Goal: Task Accomplishment & Management: Manage account settings

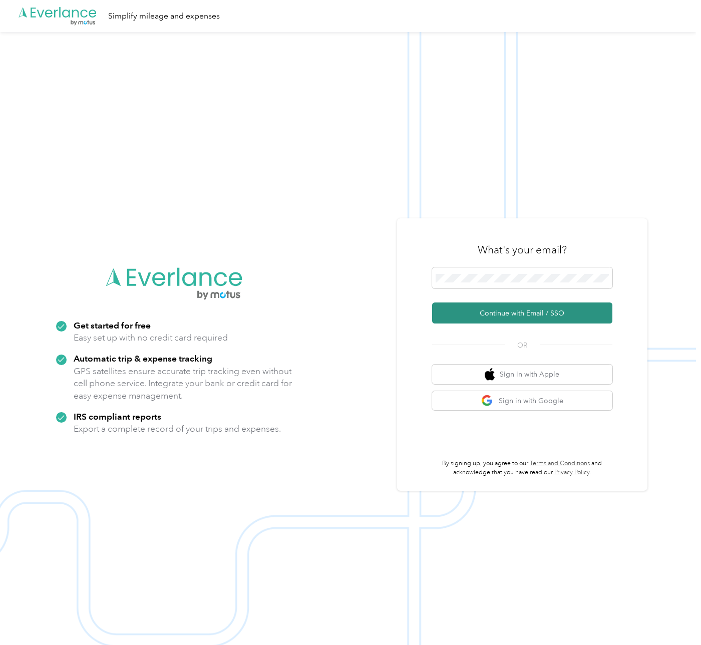
click at [558, 318] on button "Continue with Email / SSO" at bounding box center [522, 313] width 180 height 21
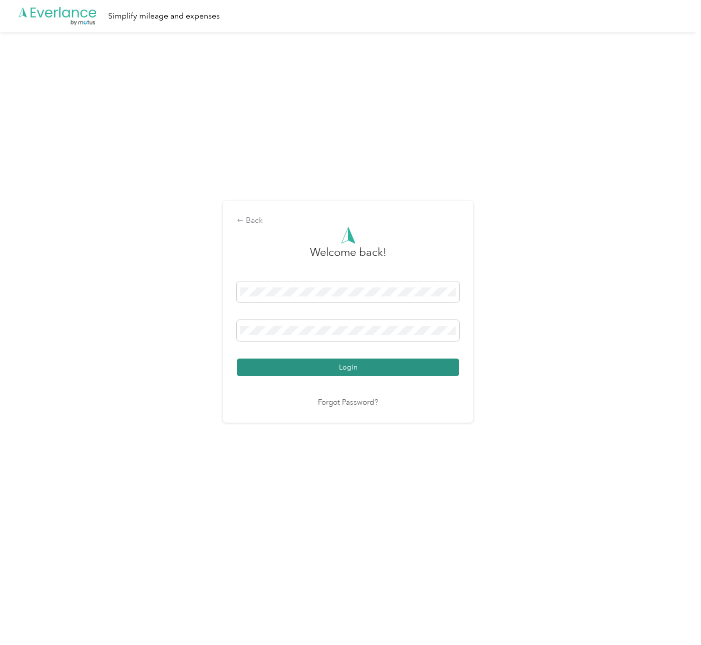
click at [400, 361] on button "Login" at bounding box center [348, 368] width 222 height 18
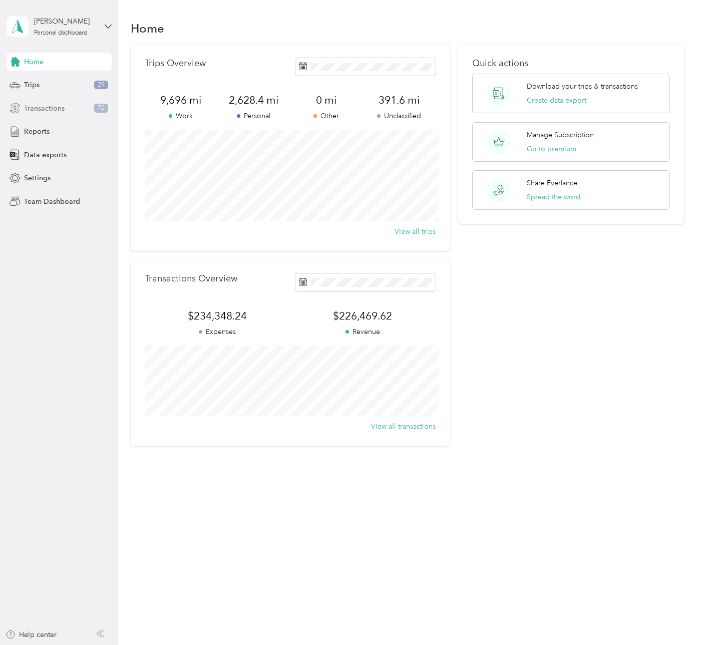
click at [62, 106] on span "Transactions" at bounding box center [44, 108] width 41 height 11
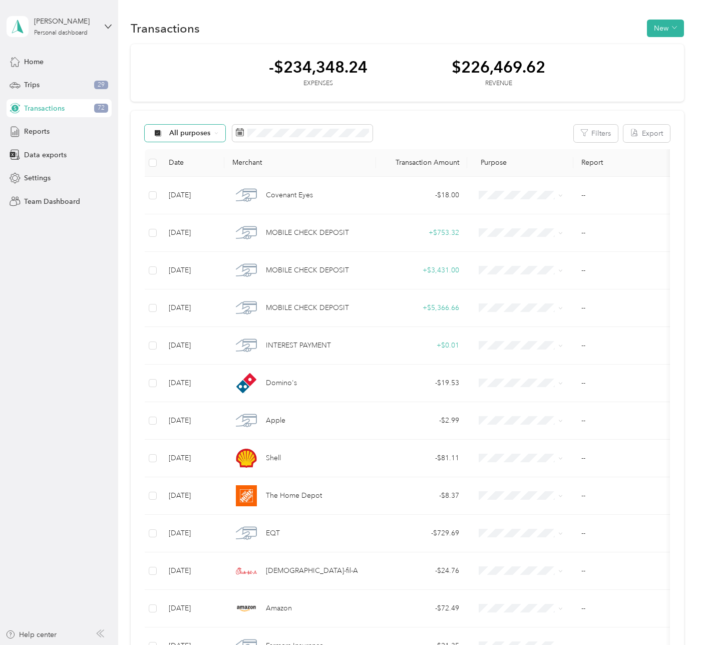
click at [214, 133] on icon at bounding box center [216, 133] width 4 height 4
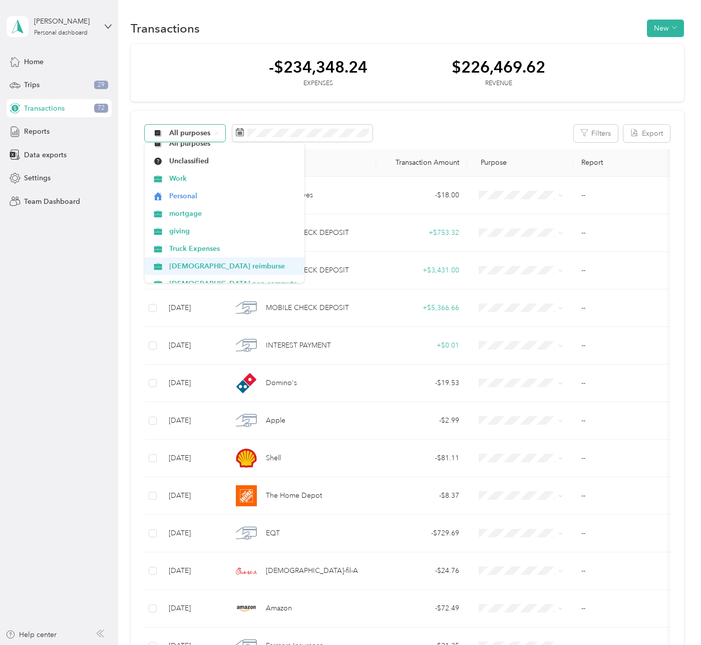
scroll to position [10, 0]
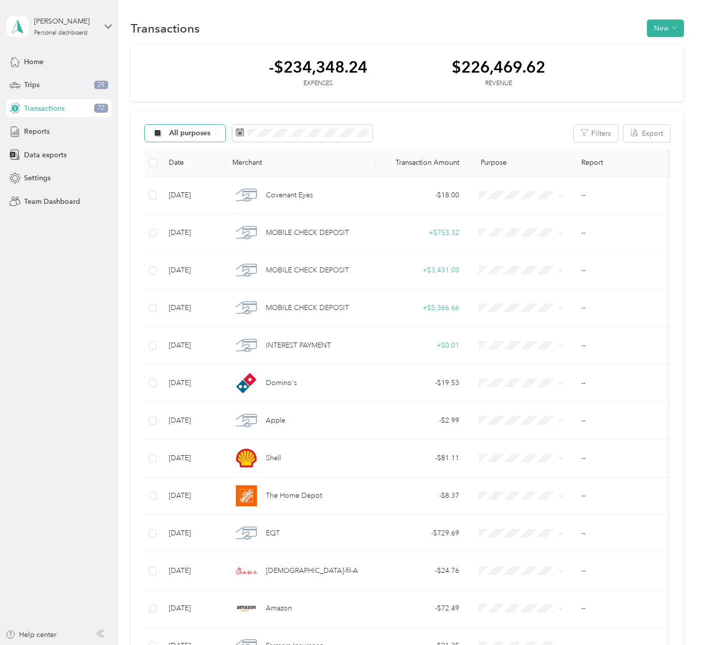
click at [193, 262] on span "[DEMOGRAPHIC_DATA] reimburse" at bounding box center [233, 265] width 128 height 11
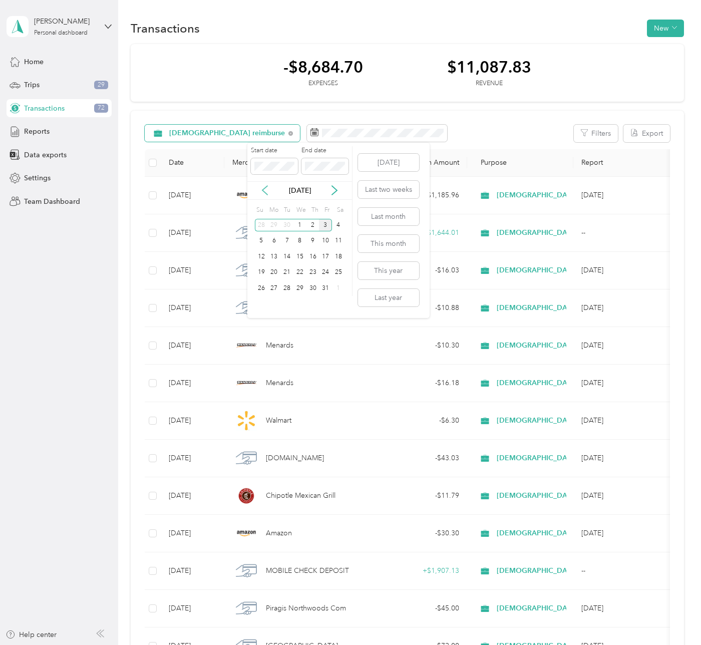
click at [264, 192] on icon at bounding box center [265, 190] width 10 height 10
click at [267, 190] on icon at bounding box center [265, 190] width 10 height 10
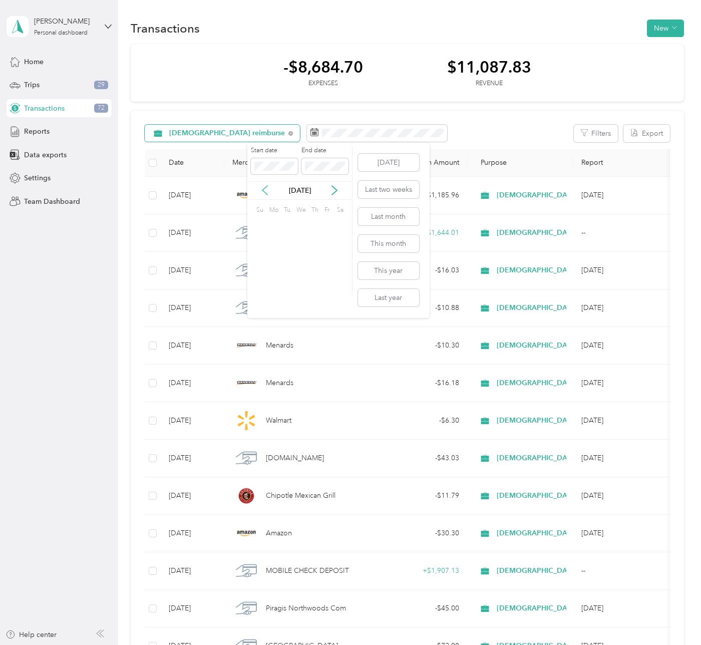
click at [267, 190] on icon at bounding box center [265, 190] width 10 height 10
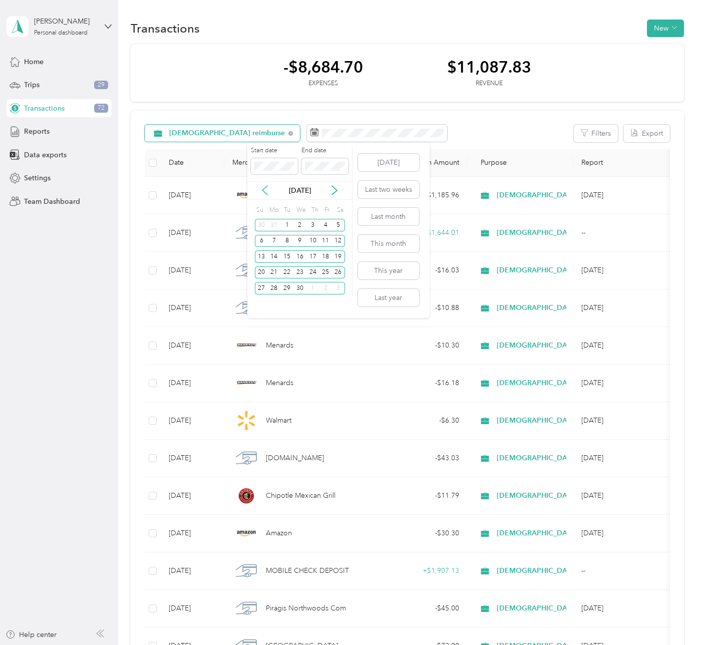
click at [267, 190] on icon at bounding box center [265, 190] width 10 height 10
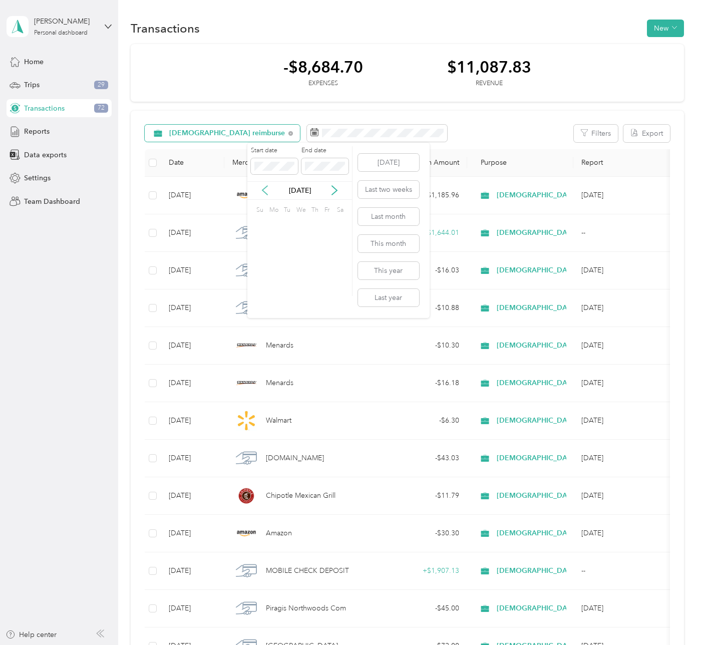
click at [267, 190] on icon at bounding box center [265, 190] width 10 height 10
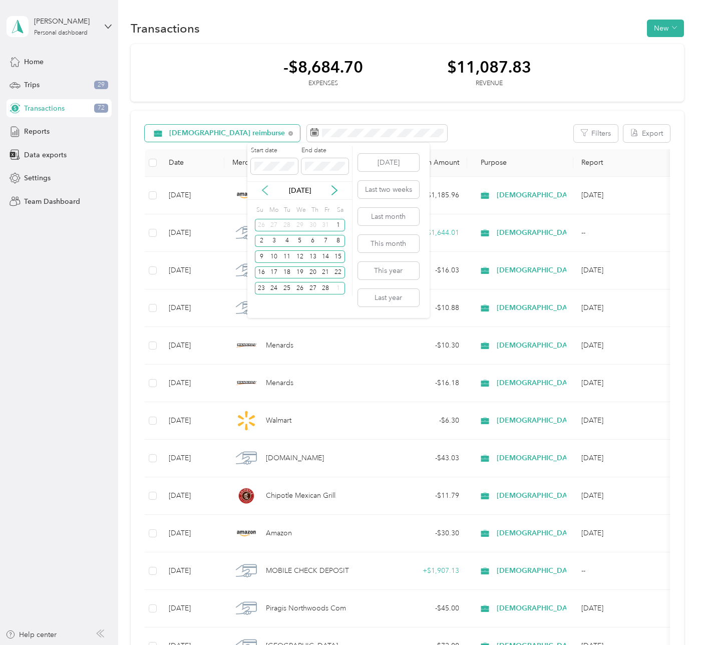
click at [267, 190] on icon at bounding box center [265, 190] width 10 height 10
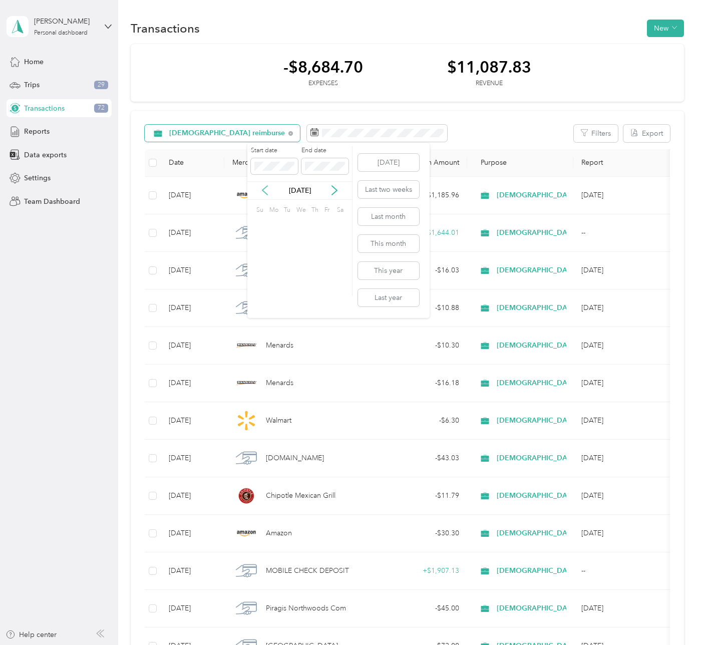
click at [267, 190] on icon at bounding box center [265, 190] width 10 height 10
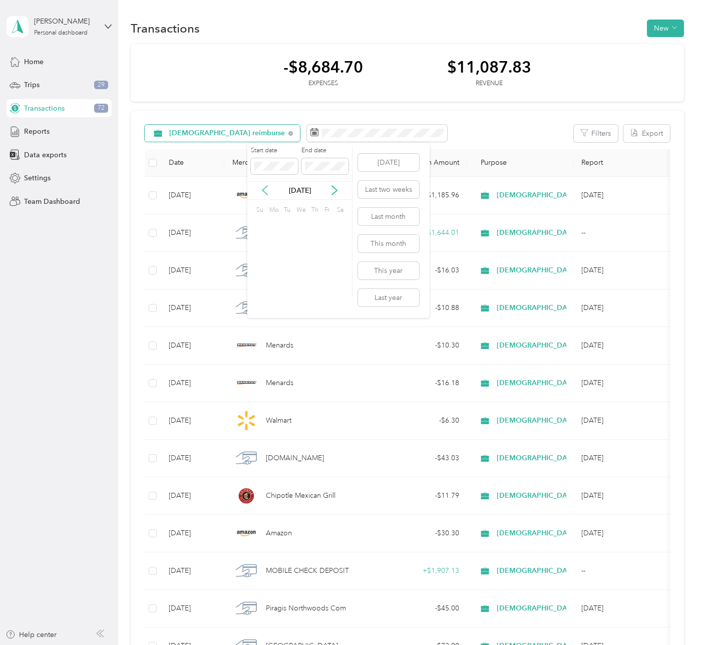
click at [267, 190] on icon at bounding box center [265, 190] width 10 height 10
click at [328, 187] on div "[DATE]" at bounding box center [299, 190] width 105 height 11
click at [330, 187] on icon at bounding box center [335, 190] width 10 height 10
click at [331, 187] on icon at bounding box center [335, 190] width 10 height 10
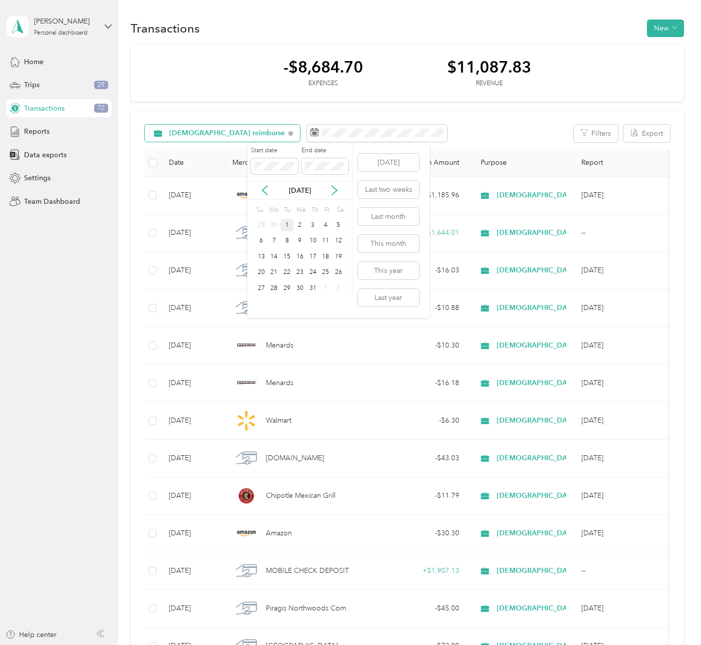
click at [287, 224] on div "1" at bounding box center [287, 225] width 13 height 13
click at [277, 273] on div "21" at bounding box center [274, 273] width 13 height 13
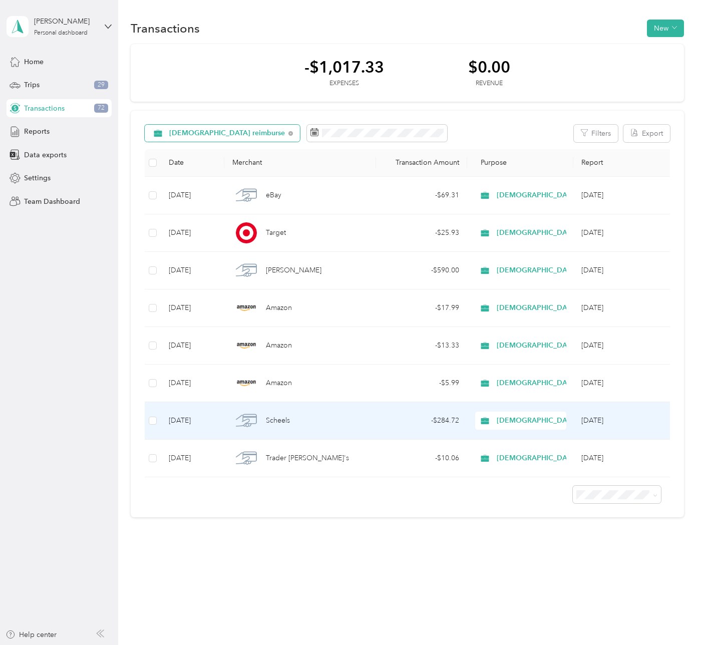
click at [295, 420] on div "Scheels" at bounding box center [300, 420] width 136 height 21
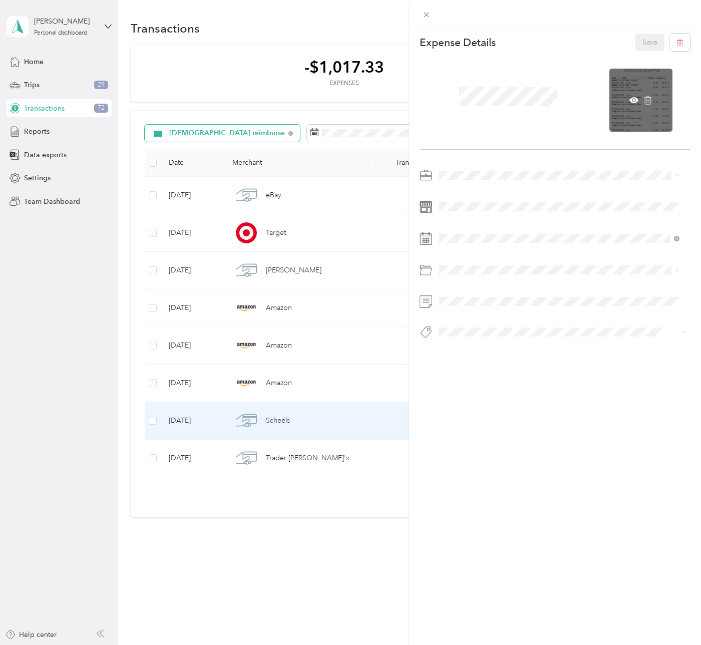
click at [626, 88] on div at bounding box center [641, 100] width 63 height 63
click at [630, 101] on icon at bounding box center [634, 100] width 9 height 9
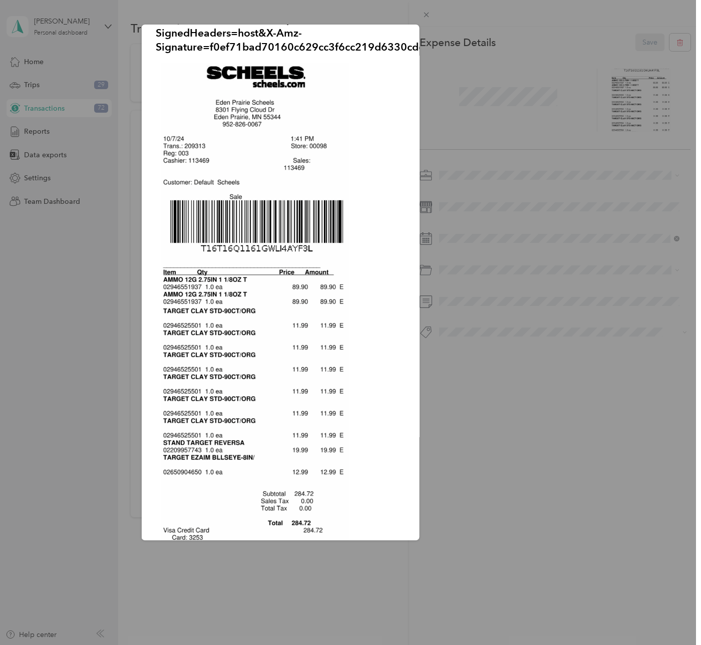
scroll to position [83, 0]
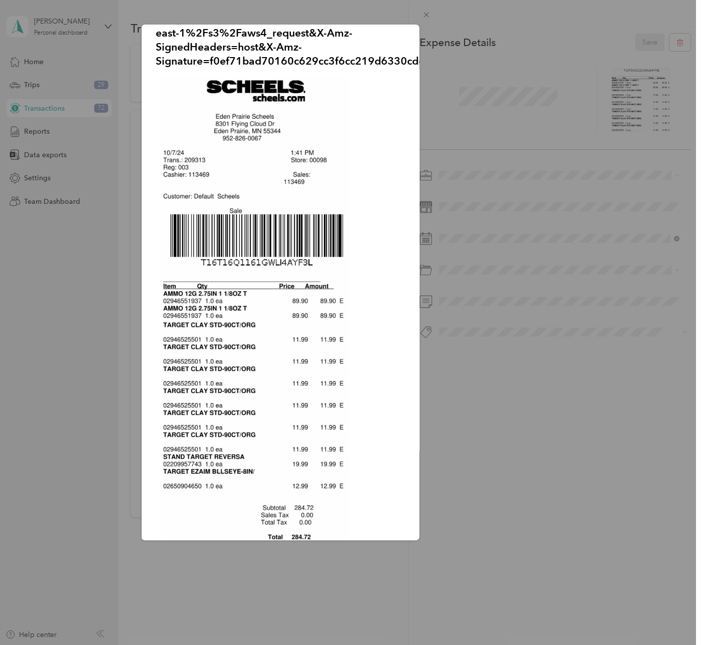
click at [431, 14] on div at bounding box center [350, 322] width 701 height 645
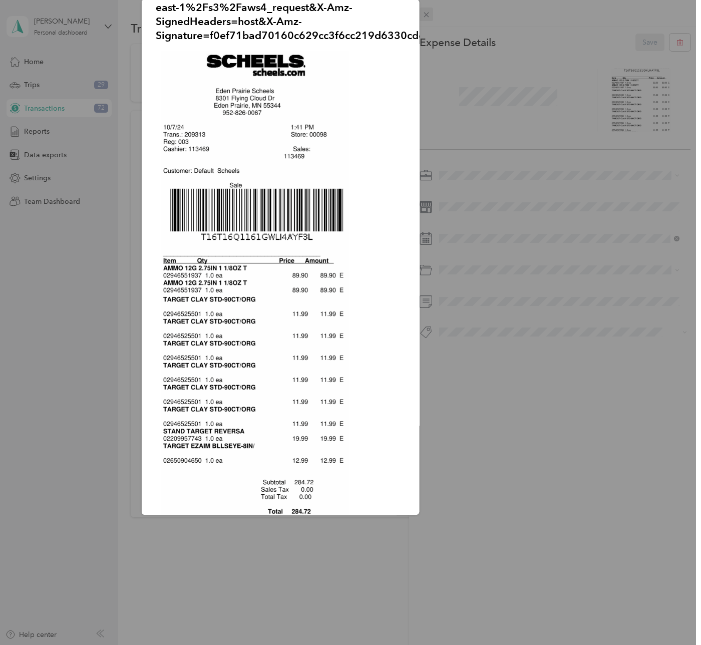
click at [425, 645] on div "This expense cannot be edited because it is either under review, approved, or p…" at bounding box center [348, 645] width 696 height 0
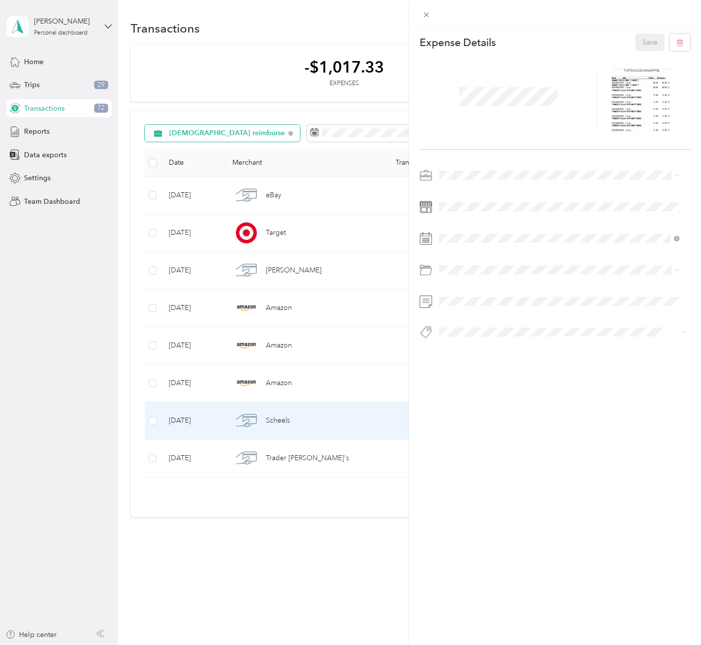
click at [490, 18] on div at bounding box center [555, 13] width 292 height 27
